Goal: Task Accomplishment & Management: Use online tool/utility

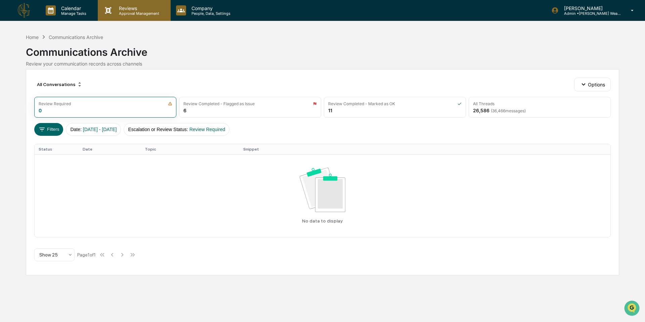
click at [121, 11] on p "Approval Management" at bounding box center [138, 13] width 49 height 5
click at [121, 322] on div at bounding box center [322, 326] width 645 height 0
click at [39, 34] on div "Home Communications Archive" at bounding box center [64, 36] width 77 height 7
click at [37, 37] on div "Home" at bounding box center [32, 37] width 13 height 6
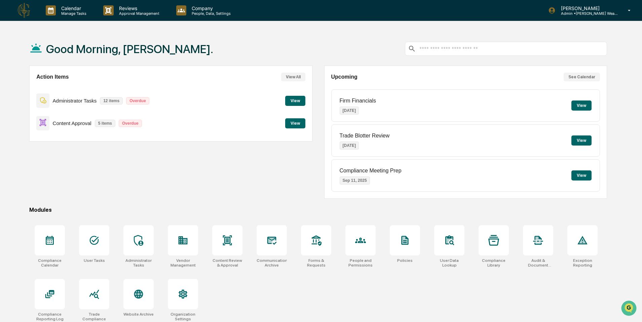
click at [298, 124] on button "View" at bounding box center [295, 123] width 20 height 10
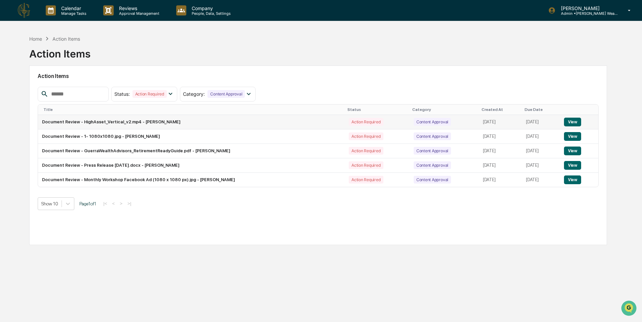
click at [156, 123] on td "Document Review - HighAsset_Vertical_v2.mp4 - [PERSON_NAME]" at bounding box center [191, 122] width 307 height 14
click at [181, 153] on td "Document Review - GuerraWealthAdvisors_RetirementReadyGuide.pdf - [PERSON_NAME]" at bounding box center [191, 151] width 307 height 14
click at [573, 149] on button "View" at bounding box center [572, 151] width 17 height 9
